Goal: Transaction & Acquisition: Obtain resource

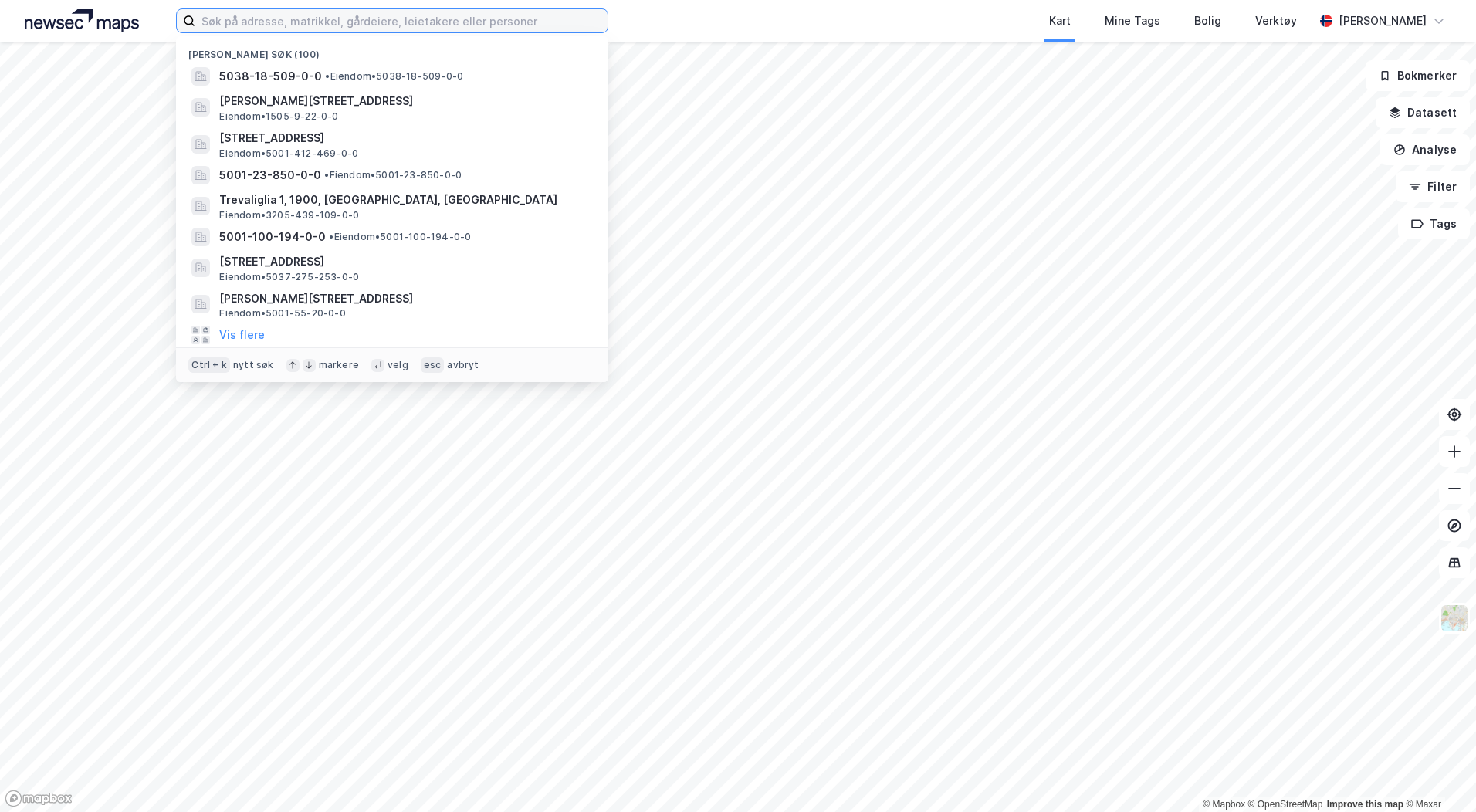
click at [427, 24] on input at bounding box center [401, 21] width 413 height 24
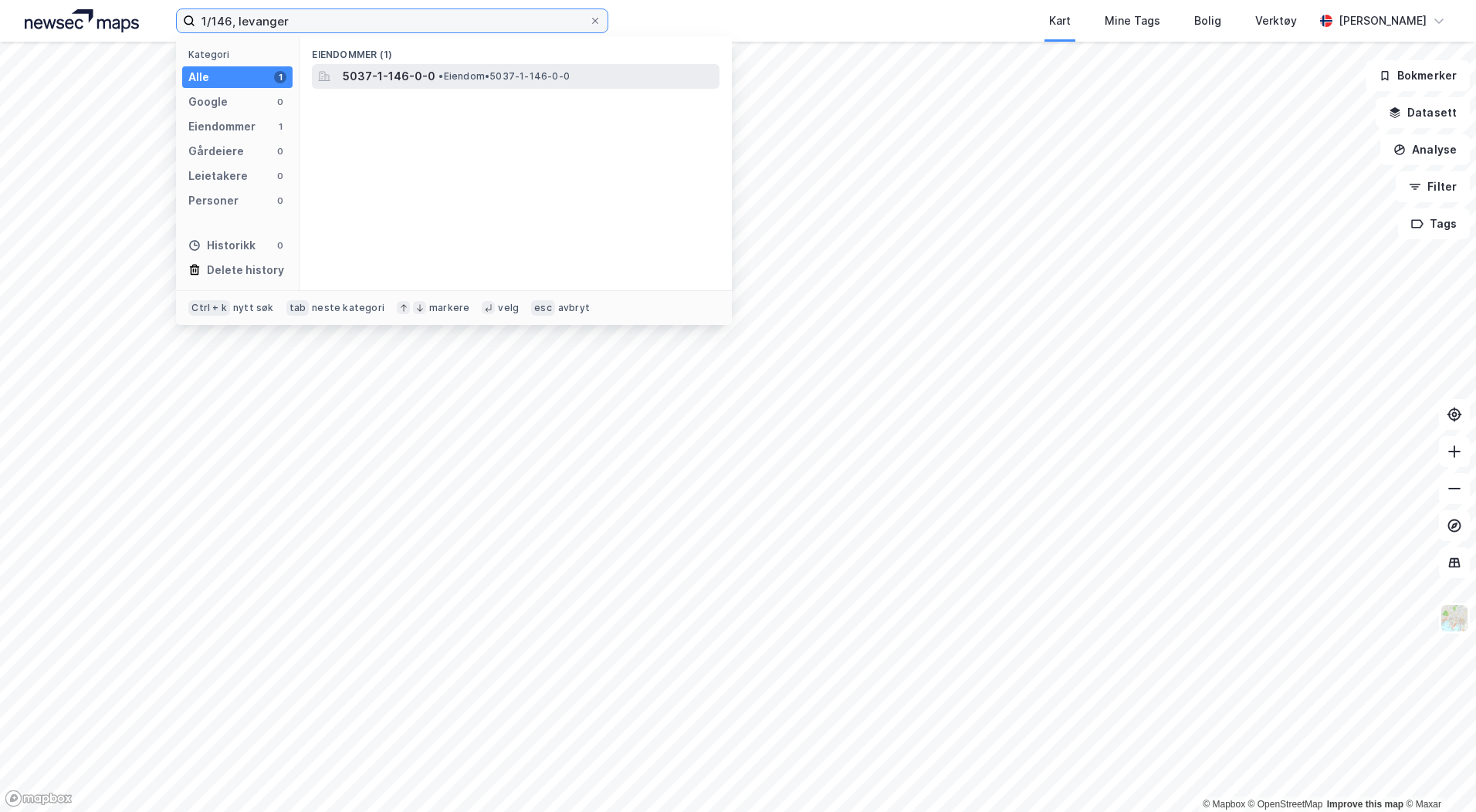
type input "1/146, levanger"
click at [489, 80] on span "• Eiendom • 5037-1-146-0-0" at bounding box center [504, 77] width 131 height 12
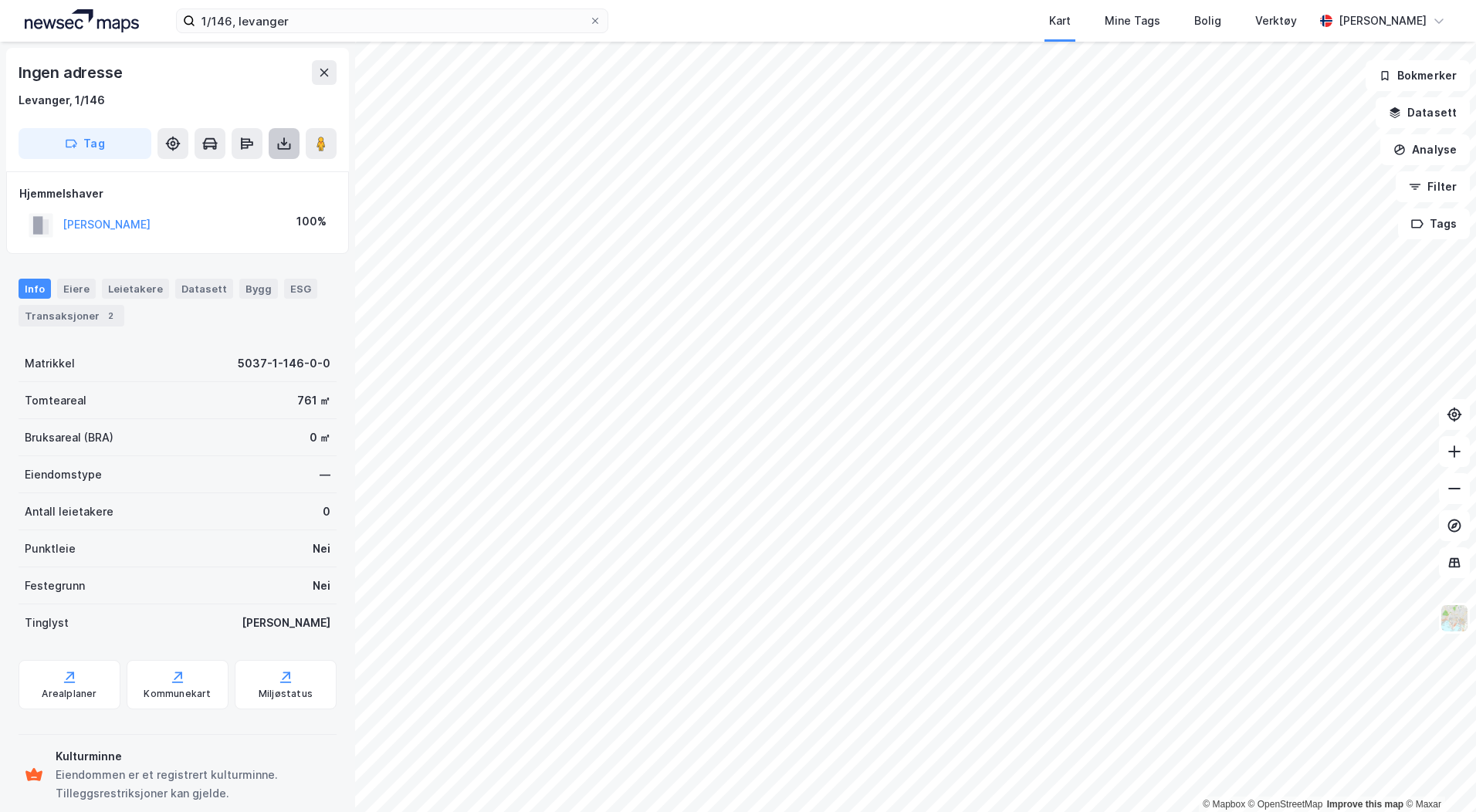
click at [281, 151] on button at bounding box center [284, 143] width 31 height 31
click at [196, 177] on div "Last ned grunnbok" at bounding box center [208, 174] width 90 height 12
